Goal: Navigation & Orientation: Find specific page/section

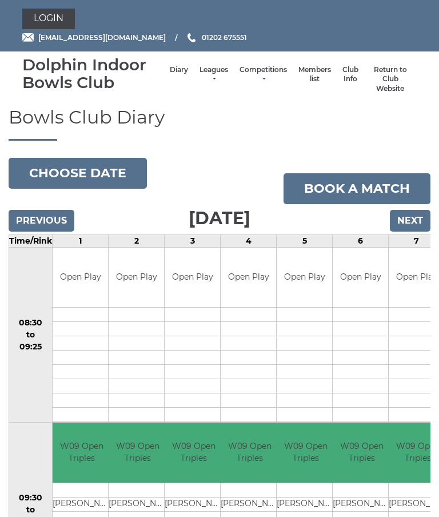
click at [208, 82] on link "Leagues" at bounding box center [214, 74] width 29 height 19
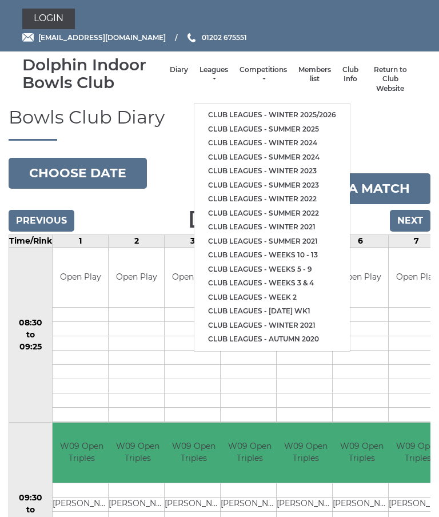
click at [312, 109] on link "Club leagues - Winter 2025/2026" at bounding box center [271, 115] width 155 height 14
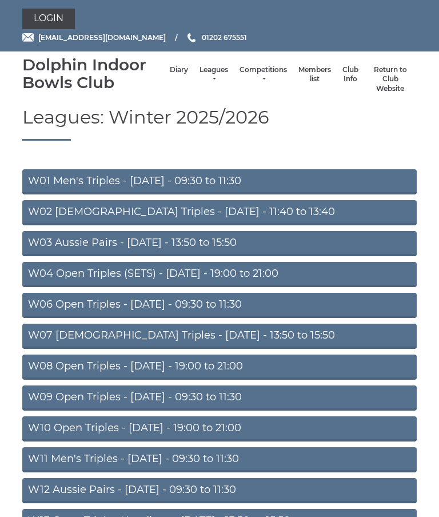
click at [247, 406] on link "W09 Open Triples - Wednesday - 09:30 to 11:30" at bounding box center [219, 397] width 394 height 25
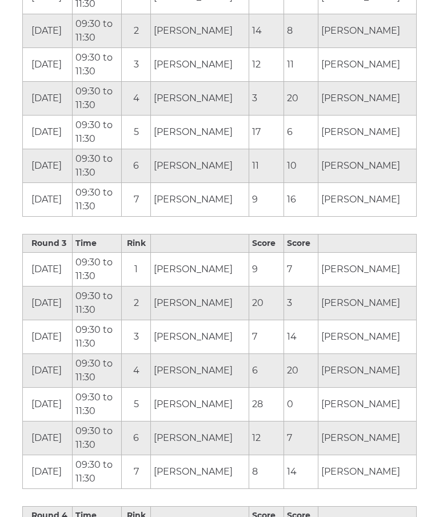
scroll to position [976, 0]
